Goal: Transaction & Acquisition: Purchase product/service

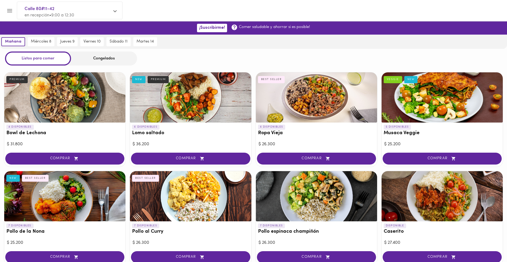
click at [40, 46] on div "miércoles 8" at bounding box center [40, 42] width 29 height 14
click at [90, 55] on div "Congelados" at bounding box center [104, 58] width 66 height 14
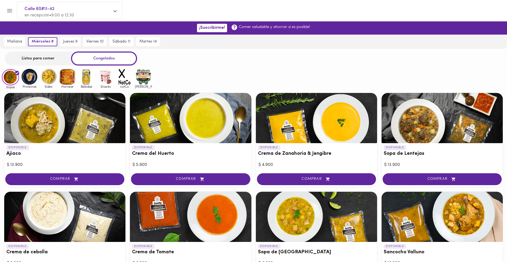
click at [41, 79] on img at bounding box center [48, 76] width 17 height 17
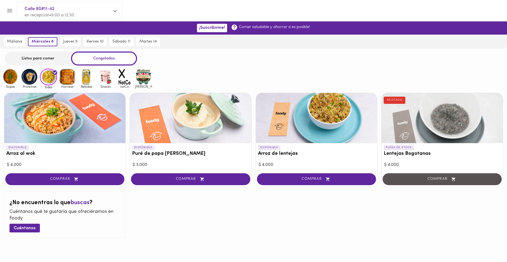
click at [21, 78] on img at bounding box center [29, 76] width 17 height 17
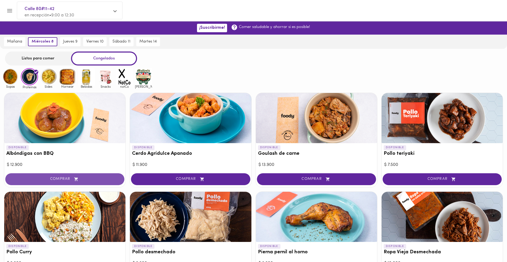
click at [51, 176] on button "COMPRAR" at bounding box center [64, 179] width 119 height 12
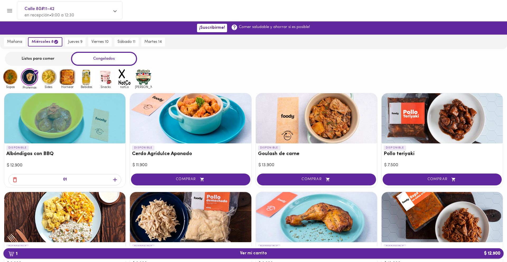
click at [309, 251] on span "1 Ver mi carrito $ 12.900" at bounding box center [253, 253] width 491 height 5
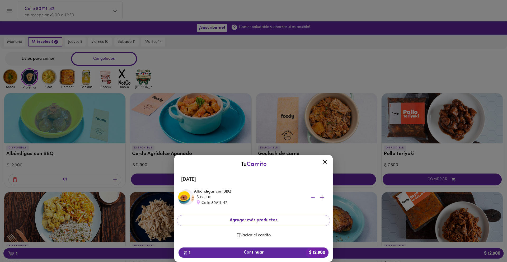
click at [319, 195] on icon "button" at bounding box center [322, 197] width 7 height 7
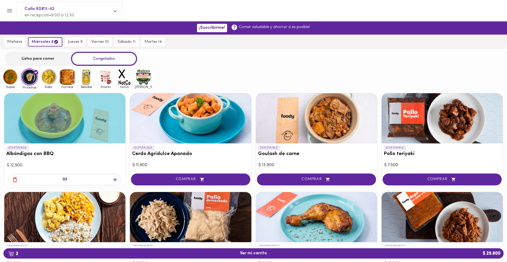
click at [113, 176] on div "02" at bounding box center [64, 179] width 113 height 11
click at [115, 179] on icon "button" at bounding box center [115, 180] width 4 height 4
click at [230, 253] on span "3 Ver mi carrito $ 38.700" at bounding box center [253, 253] width 491 height 5
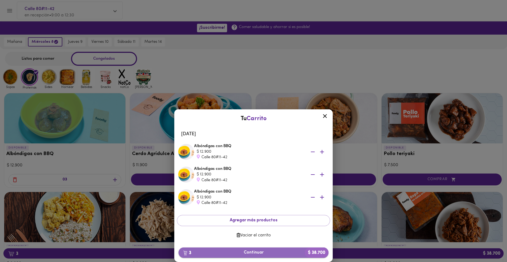
click at [258, 254] on span "3 Continuar $ 38.700" at bounding box center [253, 252] width 141 height 5
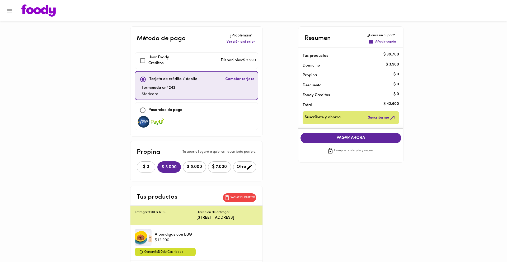
checkbox input "true"
click at [140, 166] on span "$ 0" at bounding box center [146, 166] width 12 height 5
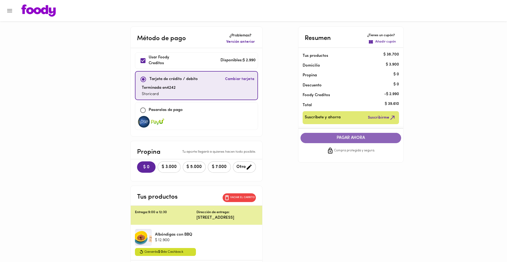
click at [342, 135] on button "PAGAR AHORA" at bounding box center [350, 138] width 101 height 10
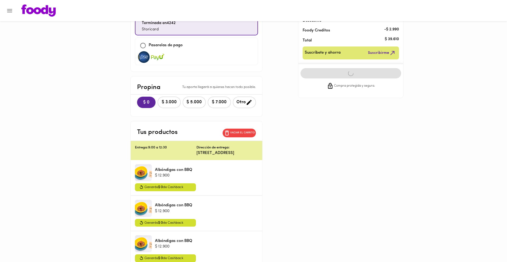
scroll to position [63, 0]
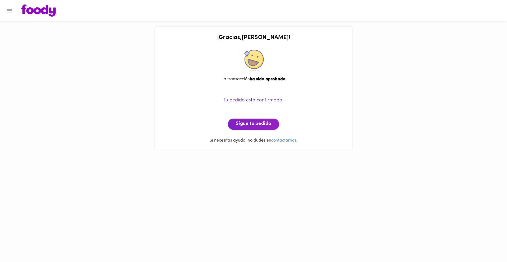
click at [252, 126] on span "Sigue tu pedido" at bounding box center [253, 124] width 35 height 6
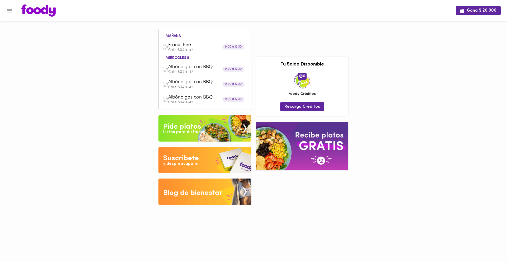
click at [181, 130] on div "Listos para disfrutar" at bounding box center [183, 132] width 41 height 6
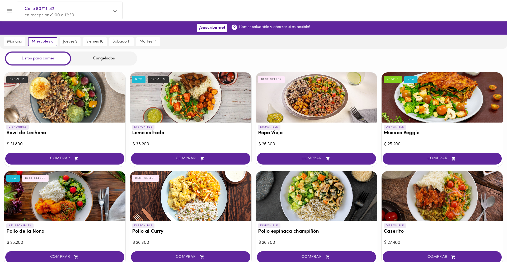
click at [100, 60] on div "Congelados" at bounding box center [104, 58] width 66 height 14
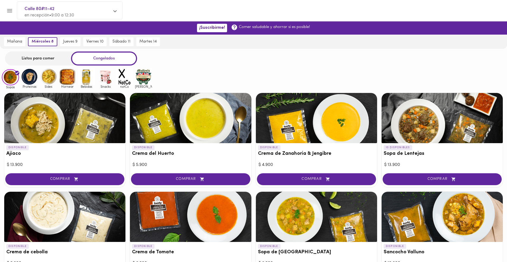
click at [105, 79] on img at bounding box center [105, 76] width 17 height 17
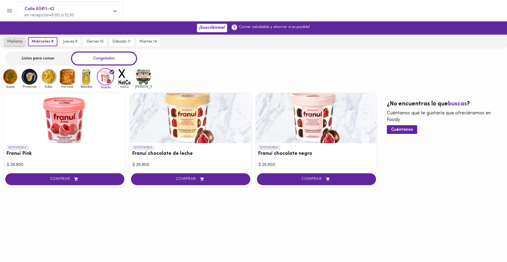
click at [16, 40] on span "mañana" at bounding box center [14, 41] width 15 height 5
click at [10, 13] on icon "Menu" at bounding box center [9, 10] width 7 height 7
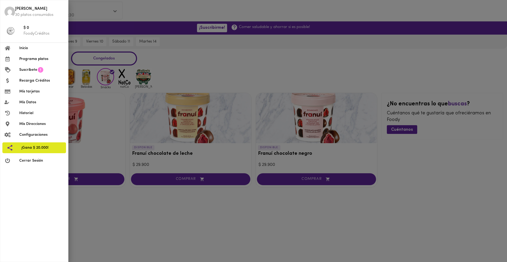
click at [99, 8] on div at bounding box center [253, 131] width 507 height 262
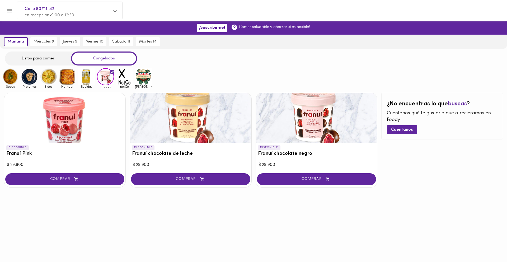
click at [12, 8] on icon "Menu" at bounding box center [9, 10] width 7 height 7
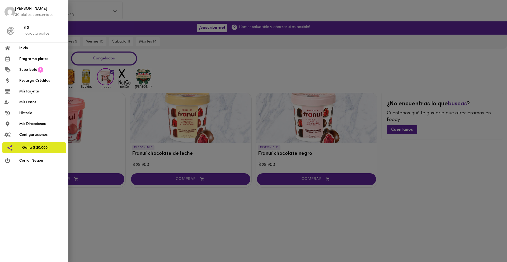
click at [30, 49] on span "Inicio" at bounding box center [41, 48] width 45 height 6
